Goal: Task Accomplishment & Management: Complete application form

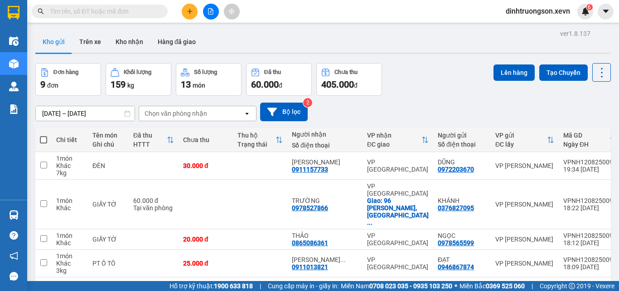
click at [190, 7] on button at bounding box center [190, 12] width 16 height 16
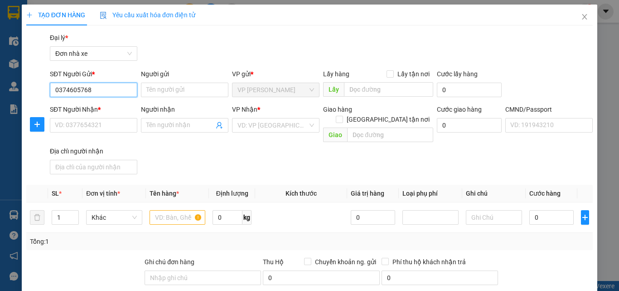
click at [98, 93] on input "0374605768" at bounding box center [94, 90] width 88 height 15
click at [95, 108] on div "0987309325 - VƯƠNG" at bounding box center [93, 108] width 76 height 10
type input "0987309325"
type input "VƯƠNG"
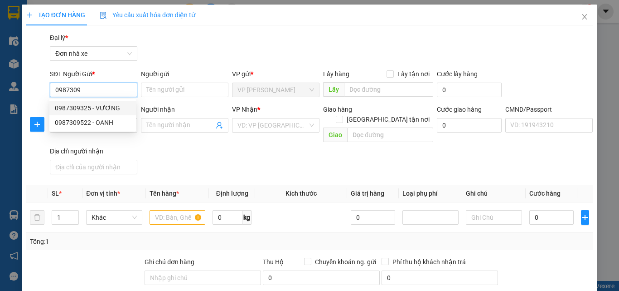
type input "0943356782"
type input "A ANH"
type input "037092006663 [PERSON_NAME]"
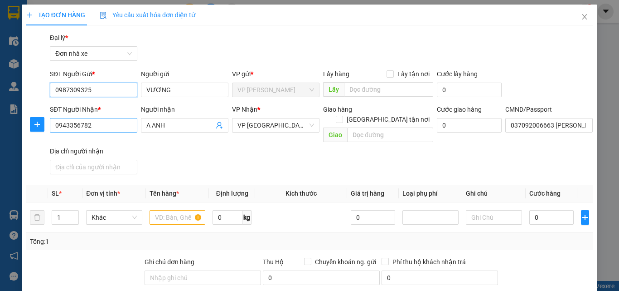
type input "0987309325"
click at [99, 129] on input "0943356782" at bounding box center [94, 125] width 88 height 15
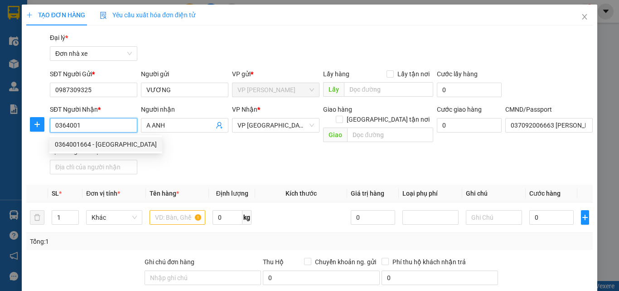
click at [92, 145] on div "0364001664 - [GEOGRAPHIC_DATA]" at bounding box center [106, 144] width 102 height 10
type input "0364001664"
type input "[PERSON_NAME]"
type input "036089004072 [PERSON_NAME]"
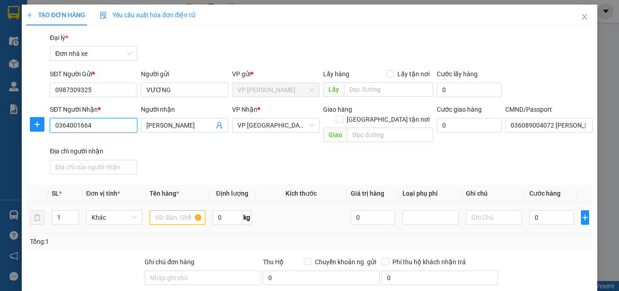
type input "0364001664"
click at [173, 210] on input "text" at bounding box center [178, 217] width 56 height 15
type input "d"
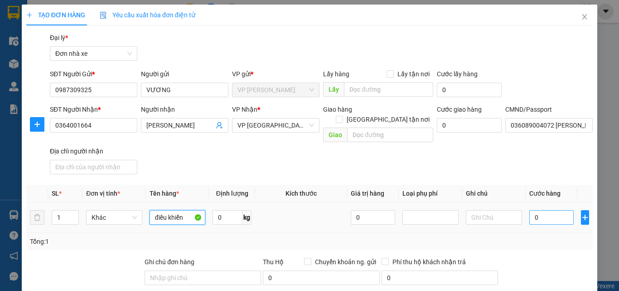
type input "điều khiển"
click at [543, 210] on input "0" at bounding box center [552, 217] width 44 height 15
type input "2"
type input "25"
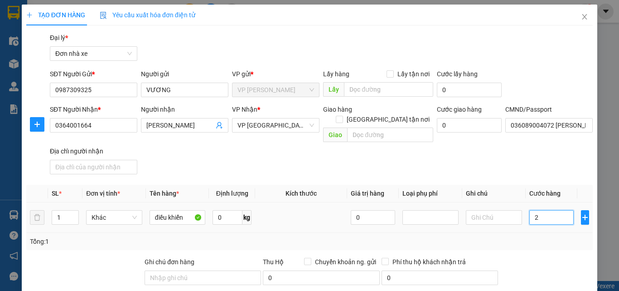
type input "25"
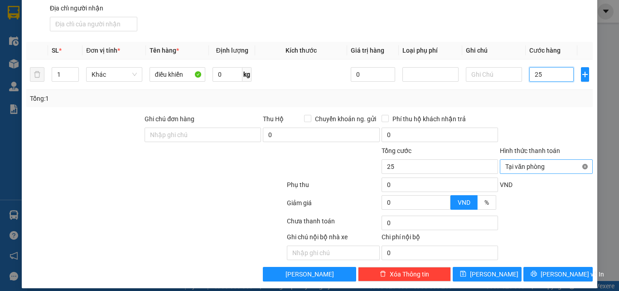
type input "25"
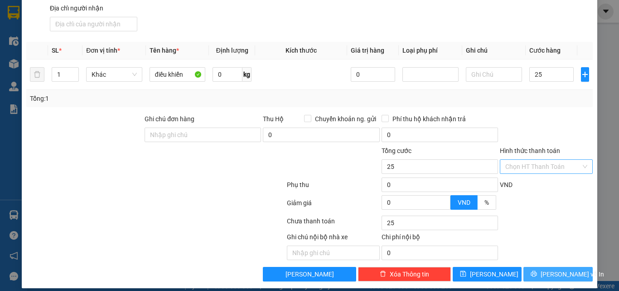
type input "25.000"
click at [559, 269] on span "[PERSON_NAME] và In" at bounding box center [572, 274] width 63 height 10
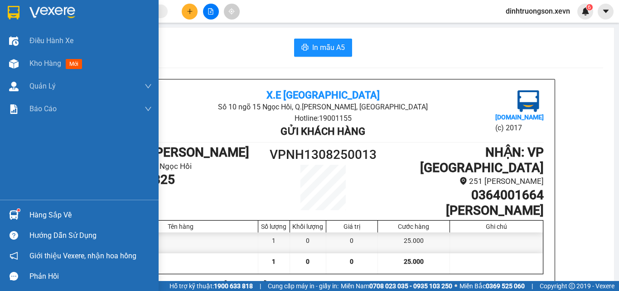
click at [14, 215] on img at bounding box center [14, 215] width 10 height 10
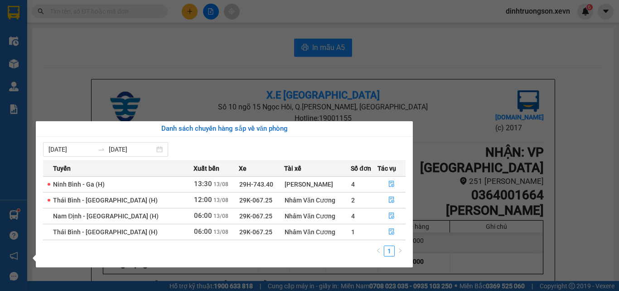
click at [164, 61] on section "Kết quả tìm kiếm ( 0 ) Bộ lọc No Data dinhtruongson.xevn 6 Điều hành xe Kho hàn…" at bounding box center [309, 145] width 619 height 291
